Goal: Use online tool/utility: Utilize a website feature to perform a specific function

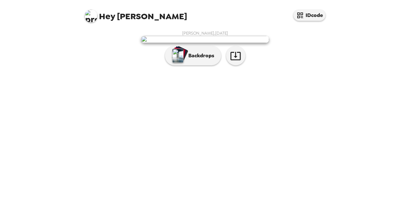
scroll to position [32, 0]
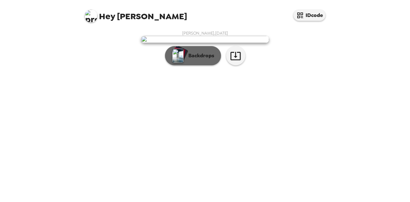
click at [199, 65] on button "Backdrops" at bounding box center [193, 55] width 56 height 19
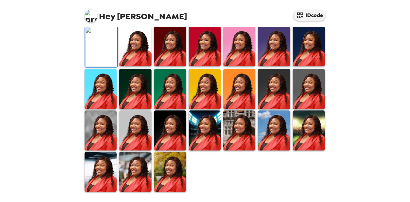
scroll to position [184, 0]
click at [169, 171] on img at bounding box center [170, 172] width 32 height 40
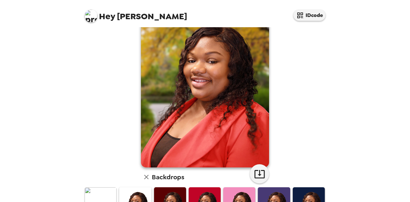
scroll to position [190, 0]
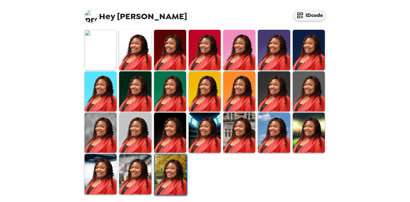
click at [114, 167] on img at bounding box center [101, 174] width 32 height 40
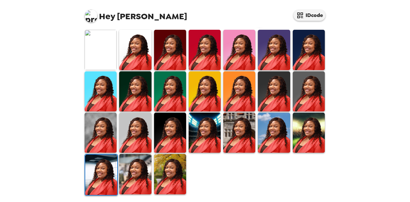
click at [142, 52] on img at bounding box center [135, 50] width 32 height 40
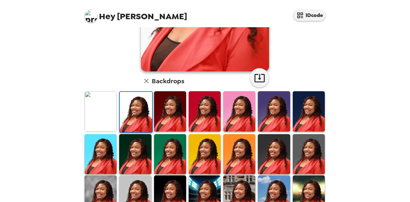
scroll to position [160, 0]
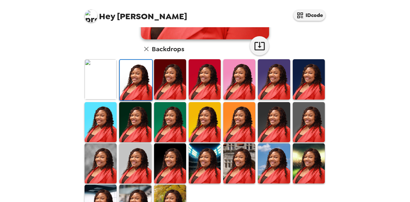
click at [110, 173] on img at bounding box center [101, 163] width 32 height 40
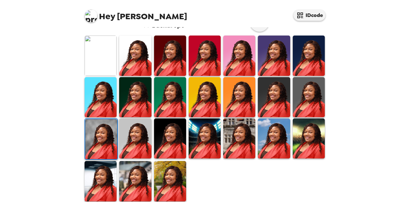
scroll to position [190, 0]
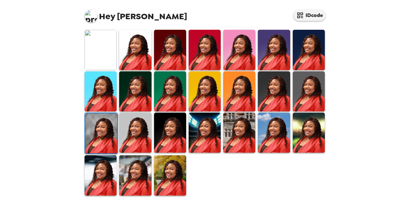
click at [172, 134] on img at bounding box center [170, 133] width 32 height 40
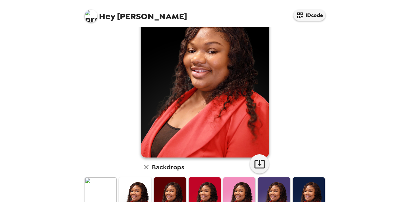
scroll to position [29, 0]
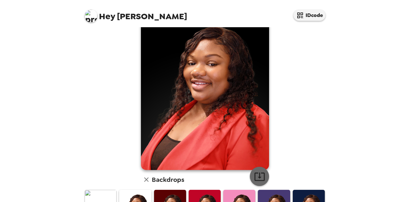
click at [256, 170] on button "button" at bounding box center [259, 176] width 19 height 19
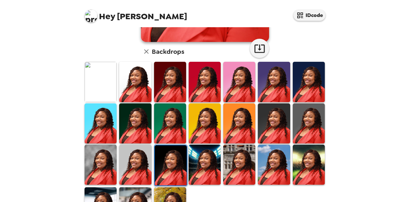
scroll to position [190, 0]
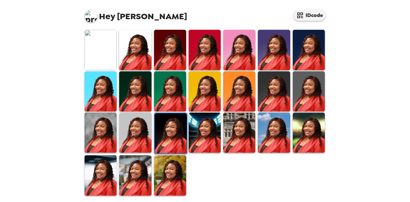
click at [134, 47] on img at bounding box center [135, 50] width 32 height 40
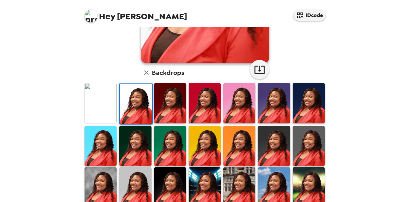
scroll to position [61, 0]
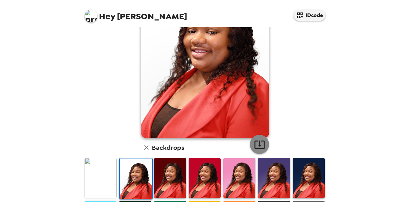
click at [254, 150] on icon "button" at bounding box center [259, 144] width 11 height 11
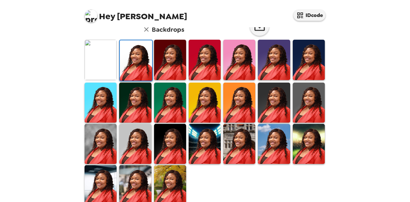
scroll to position [190, 0]
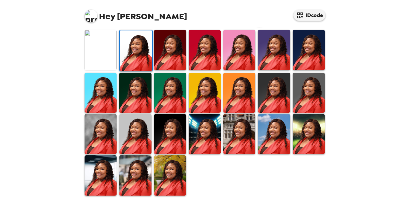
click at [96, 170] on img at bounding box center [101, 175] width 32 height 40
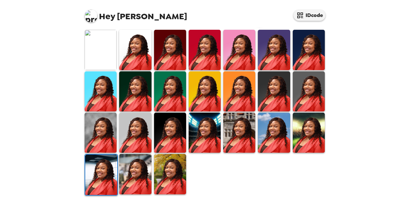
click at [96, 170] on img at bounding box center [101, 175] width 32 height 40
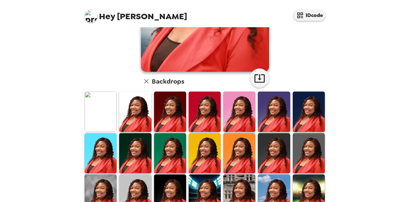
scroll to position [29, 0]
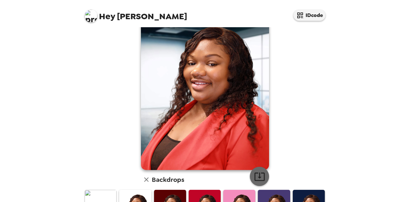
click at [261, 177] on icon "button" at bounding box center [259, 176] width 11 height 11
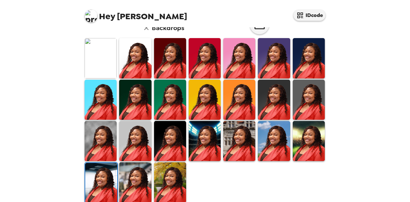
scroll to position [190, 0]
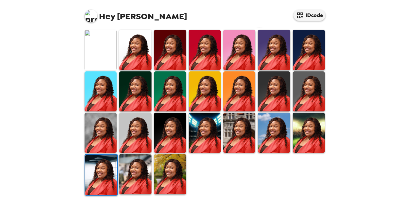
click at [174, 177] on img at bounding box center [170, 174] width 32 height 40
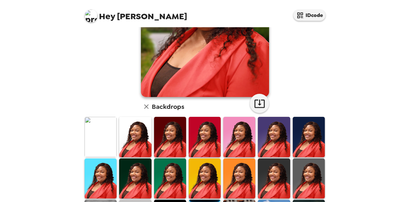
scroll to position [29, 0]
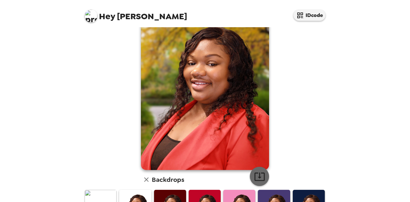
click at [259, 170] on button "button" at bounding box center [259, 176] width 19 height 19
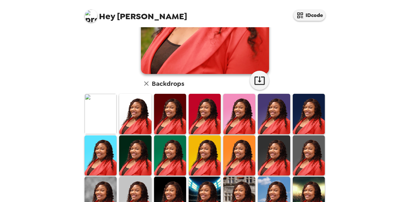
click at [98, 116] on img at bounding box center [101, 114] width 32 height 40
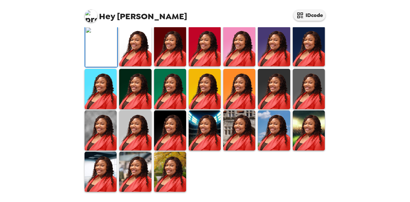
scroll to position [190, 0]
click at [98, 48] on img at bounding box center [101, 47] width 32 height 40
click at [101, 41] on img at bounding box center [101, 47] width 32 height 40
click at [104, 50] on img at bounding box center [101, 47] width 32 height 40
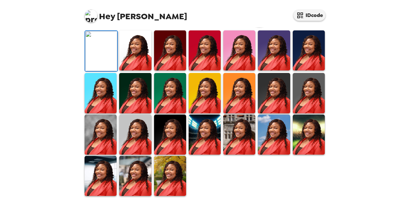
scroll to position [64, 0]
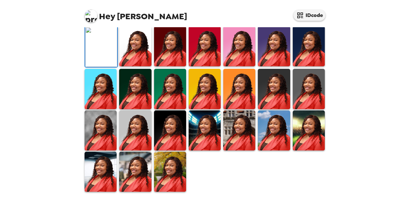
click at [258, 19] on icon "button" at bounding box center [259, 12] width 11 height 11
